Goal: Task Accomplishment & Management: Complete application form

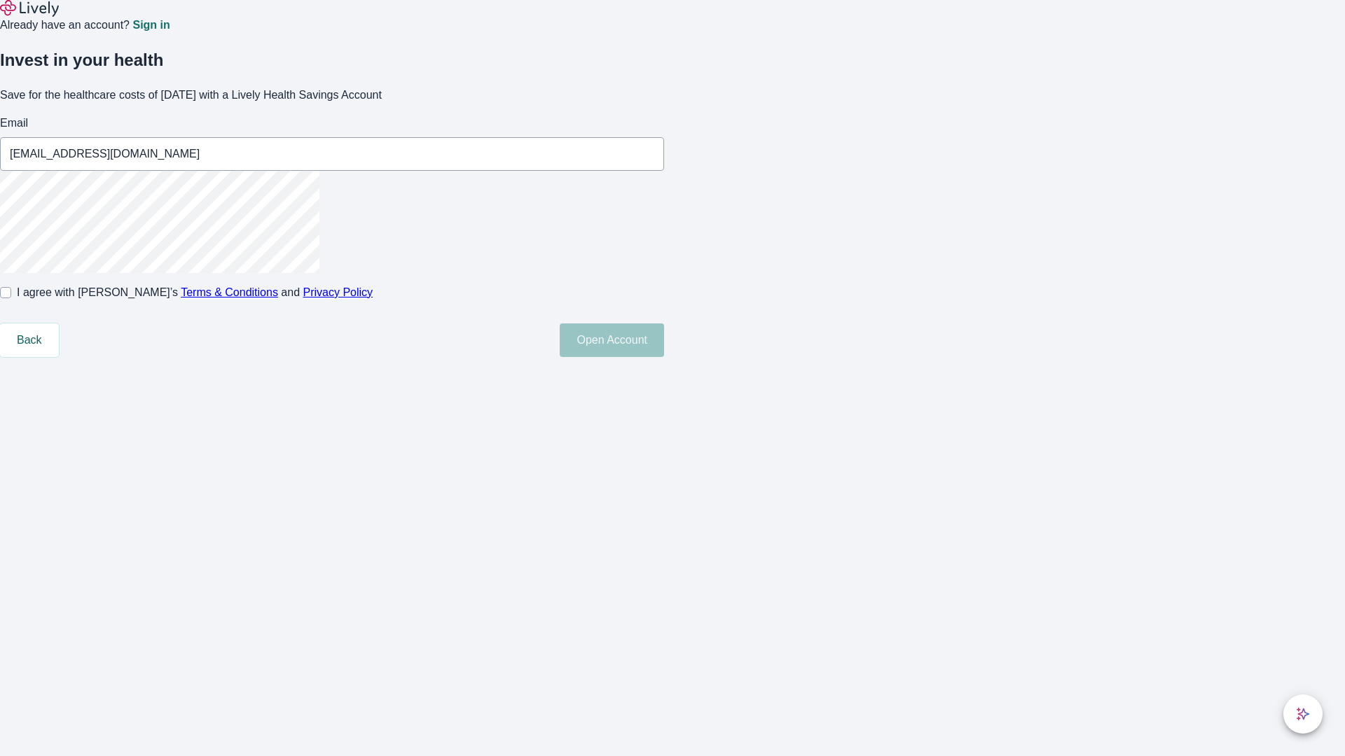
click at [11, 298] on input "I agree with Lively’s Terms & Conditions and Privacy Policy" at bounding box center [5, 292] width 11 height 11
checkbox input "true"
click at [664, 357] on button "Open Account" at bounding box center [612, 341] width 104 height 34
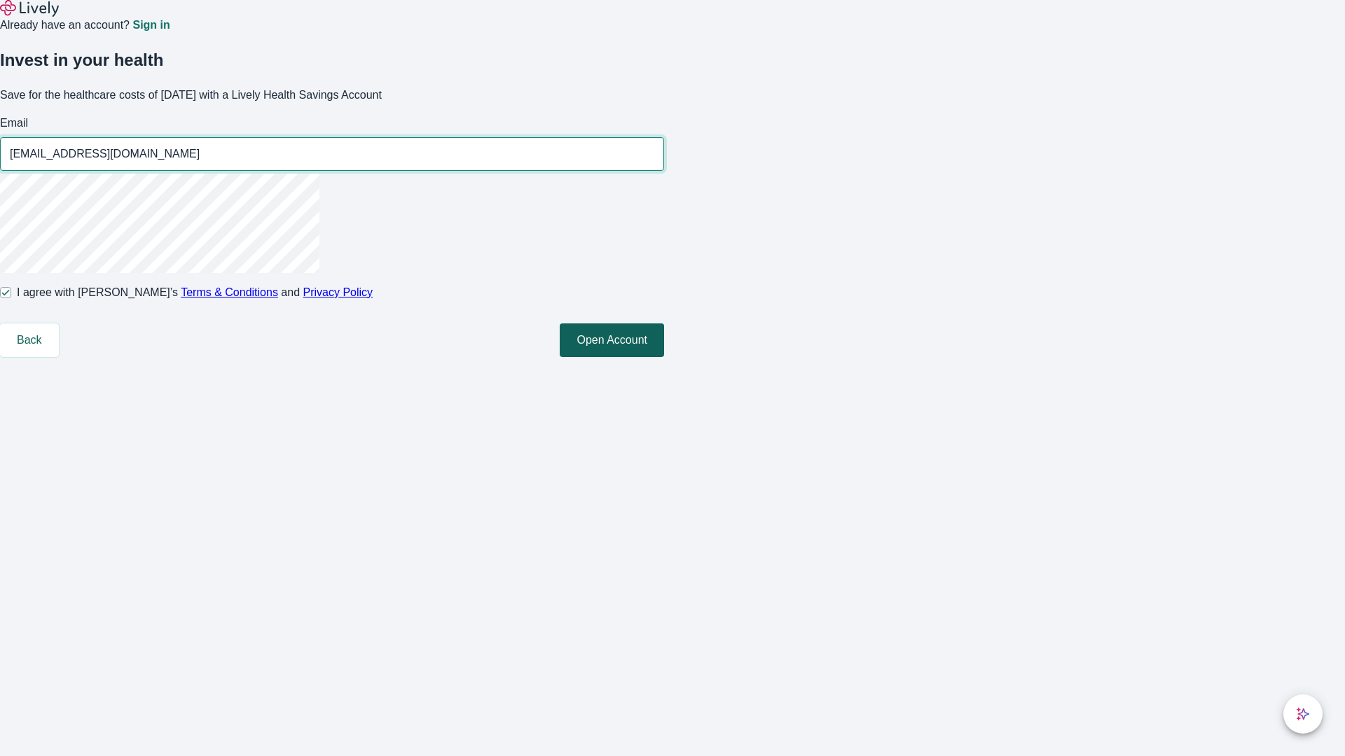
type input "[EMAIL_ADDRESS][DOMAIN_NAME]"
click at [11, 298] on input "I agree with Lively’s Terms & Conditions and Privacy Policy" at bounding box center [5, 292] width 11 height 11
checkbox input "false"
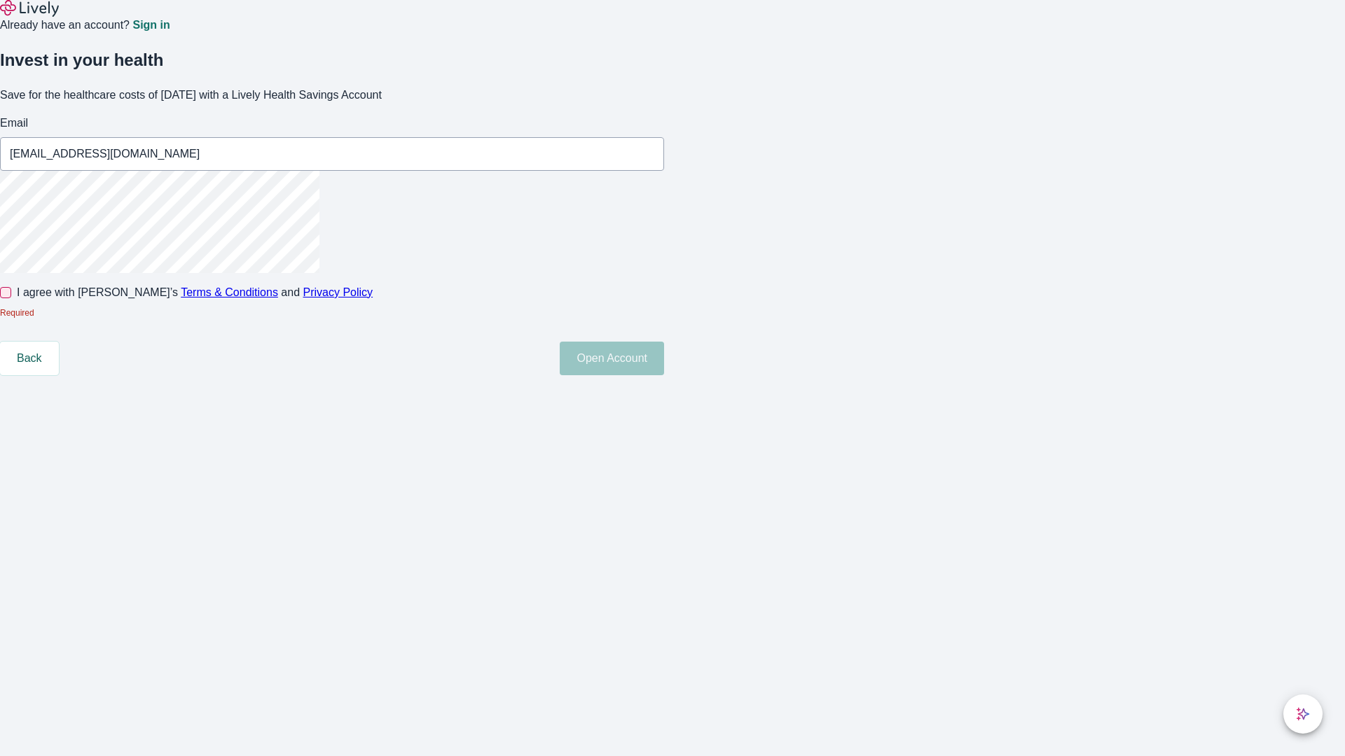
type input "[EMAIL_ADDRESS][DOMAIN_NAME]"
click at [11, 298] on input "I agree with Lively’s Terms & Conditions and Privacy Policy" at bounding box center [5, 292] width 11 height 11
checkbox input "true"
click at [664, 375] on button "Open Account" at bounding box center [612, 359] width 104 height 34
